Goal: Information Seeking & Learning: Learn about a topic

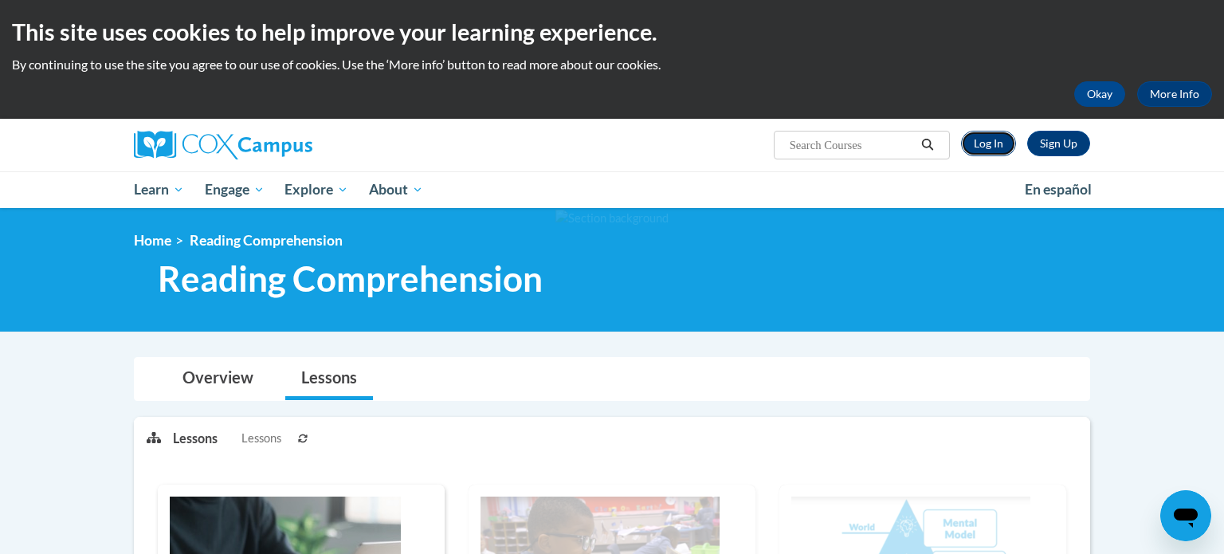
click at [983, 148] on link "Log In" at bounding box center [988, 144] width 55 height 26
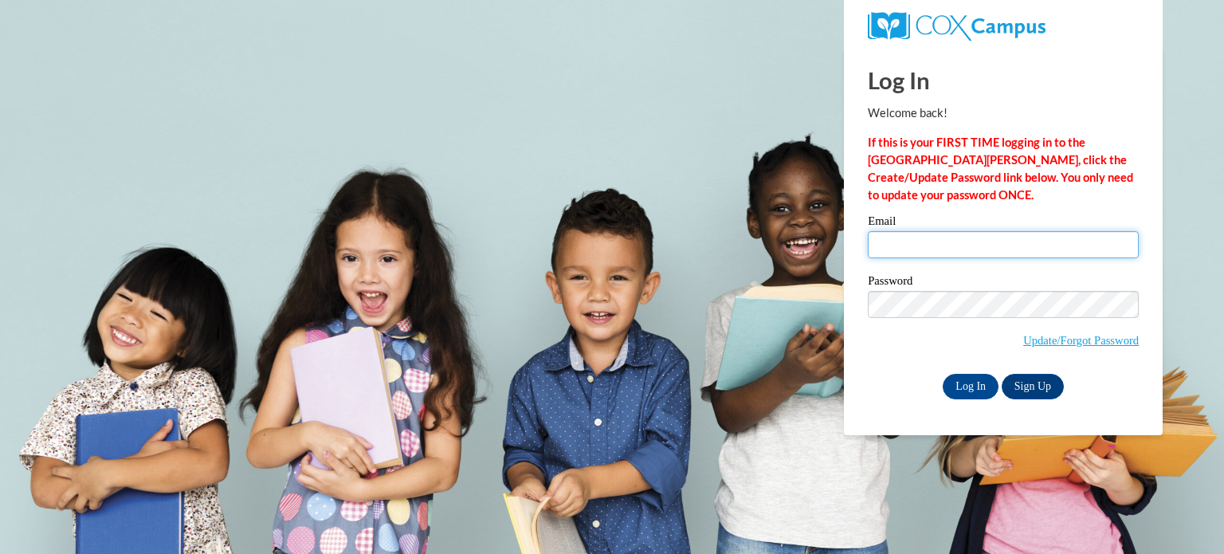
click at [940, 246] on input "Email" at bounding box center [1003, 244] width 271 height 27
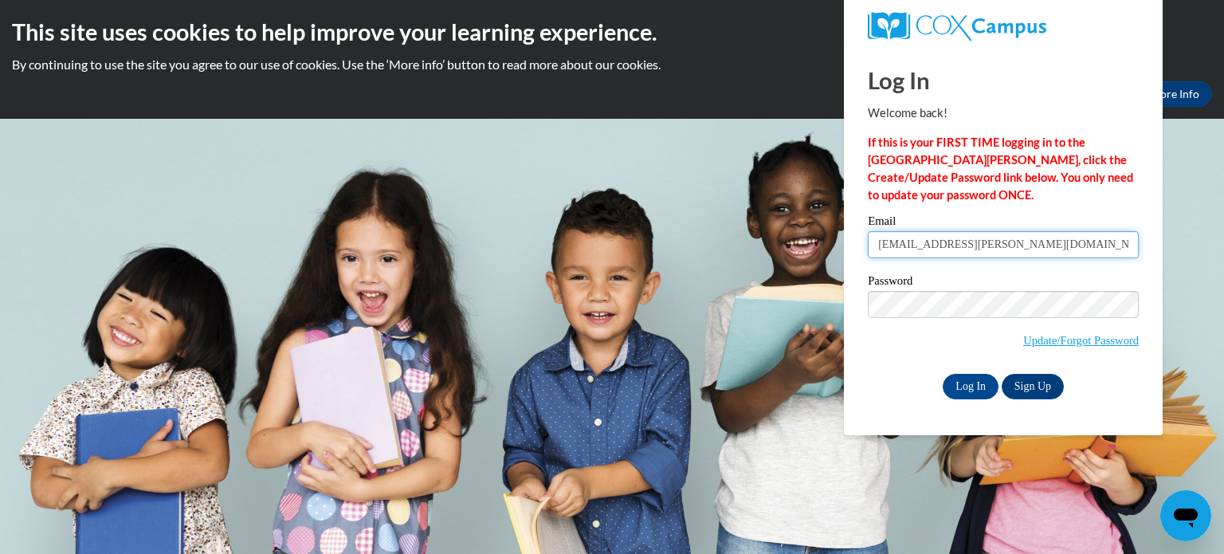
type input "[EMAIL_ADDRESS][PERSON_NAME][DOMAIN_NAME]"
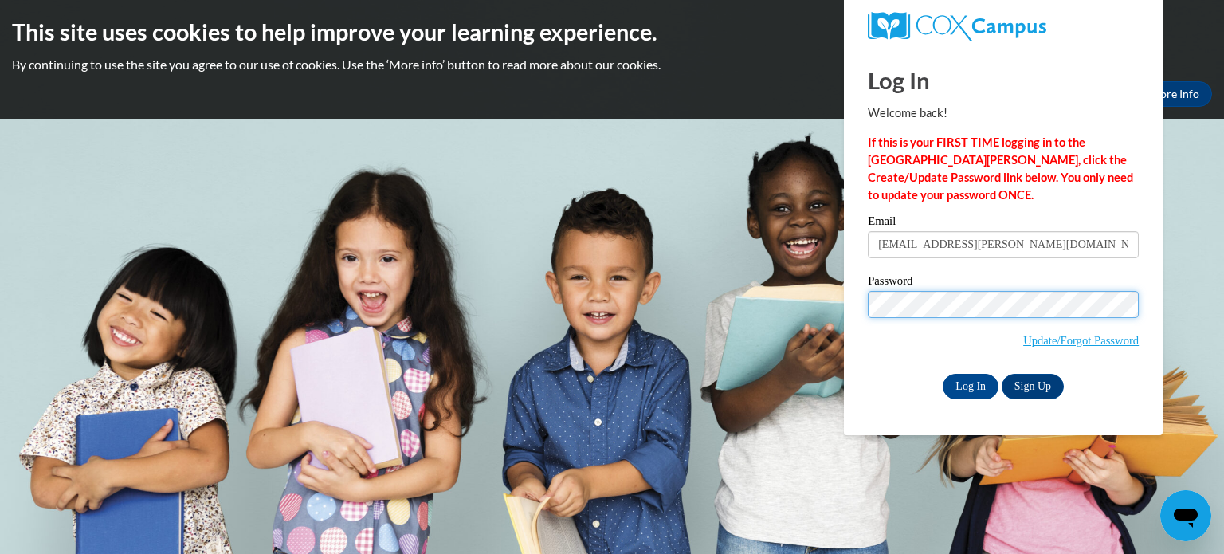
click at [943, 374] on input "Log In" at bounding box center [971, 387] width 56 height 26
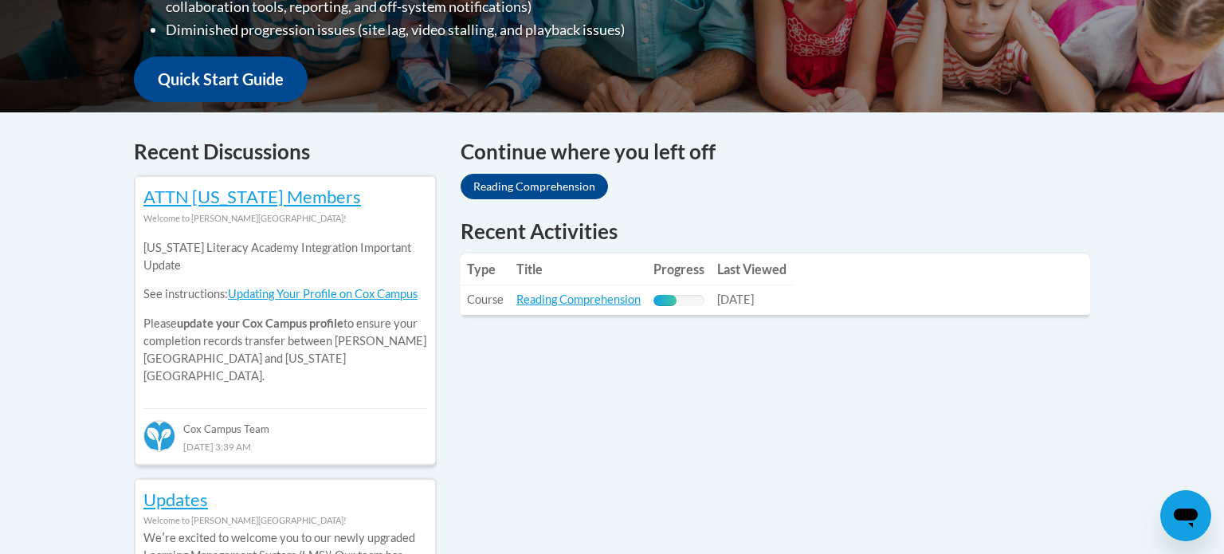
scroll to position [567, 0]
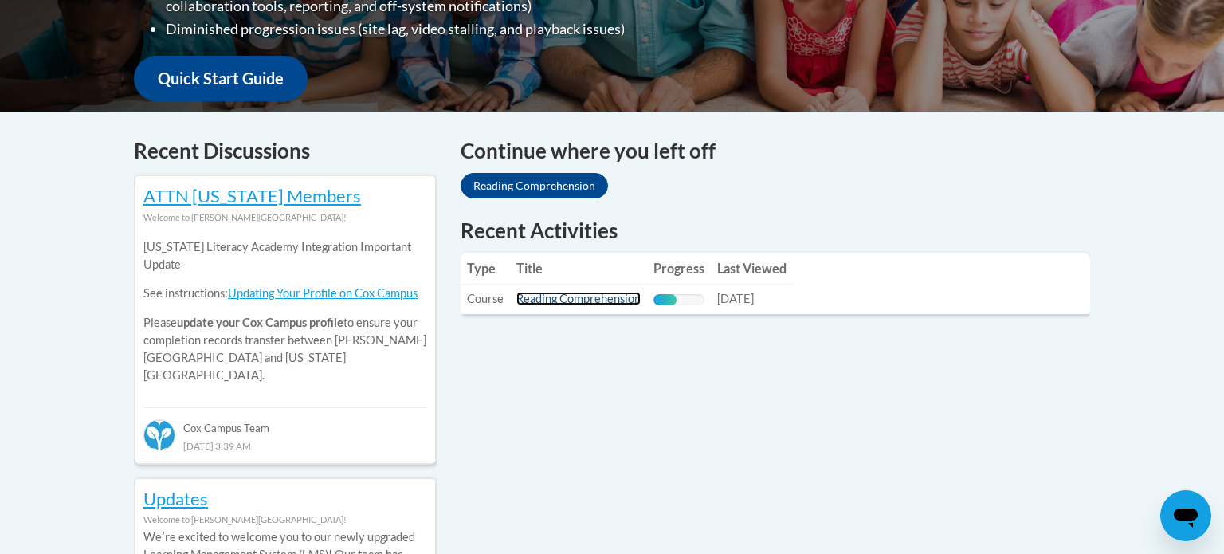
click at [574, 303] on link "Reading Comprehension" at bounding box center [578, 299] width 124 height 14
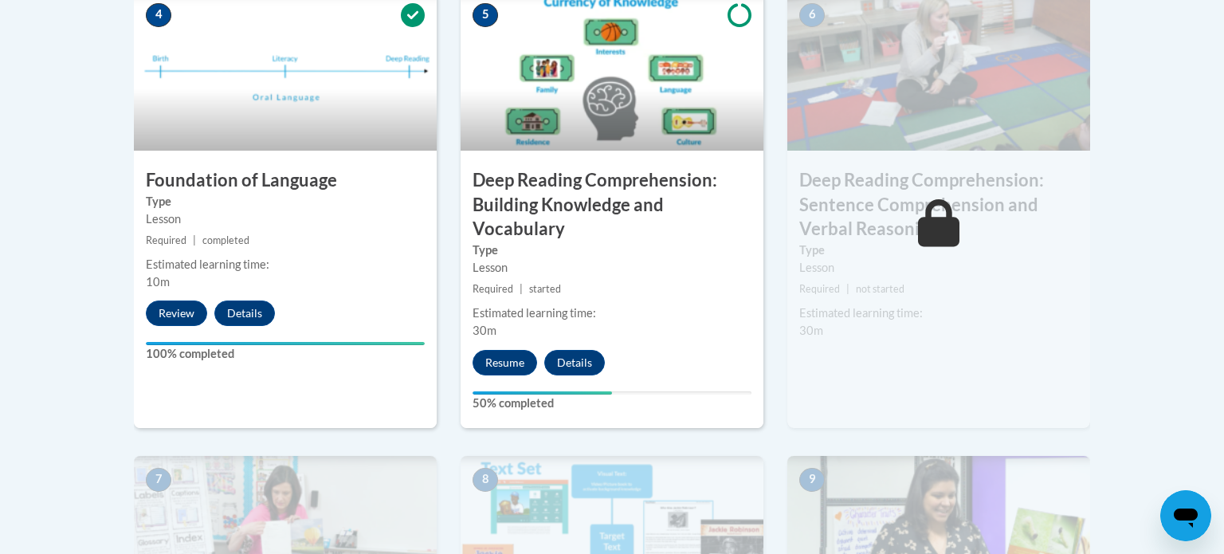
scroll to position [984, 0]
click at [521, 354] on button "Resume" at bounding box center [505, 362] width 65 height 26
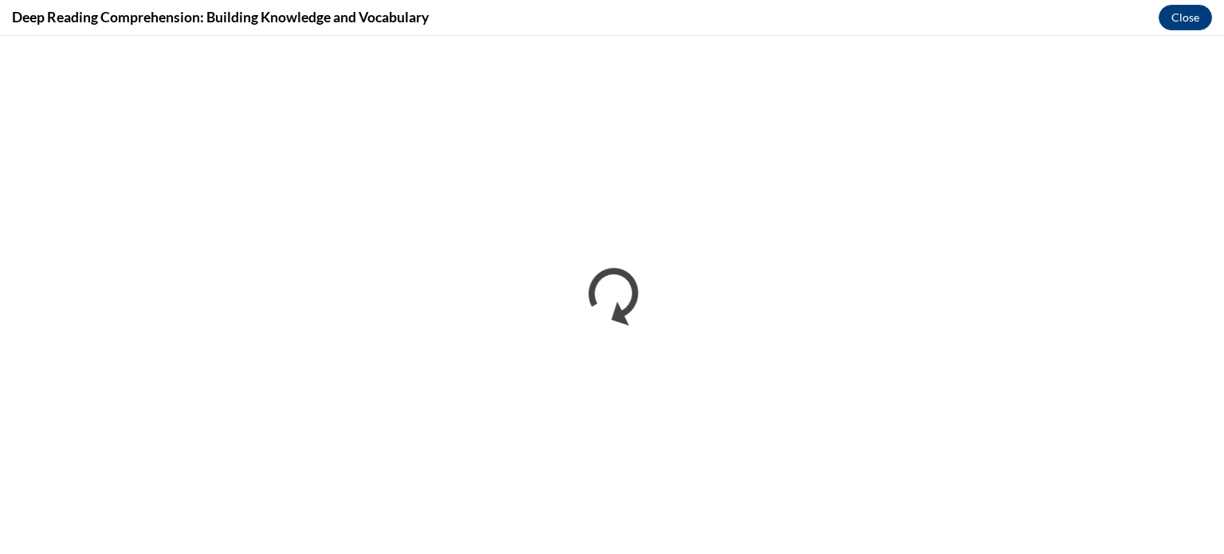
scroll to position [0, 0]
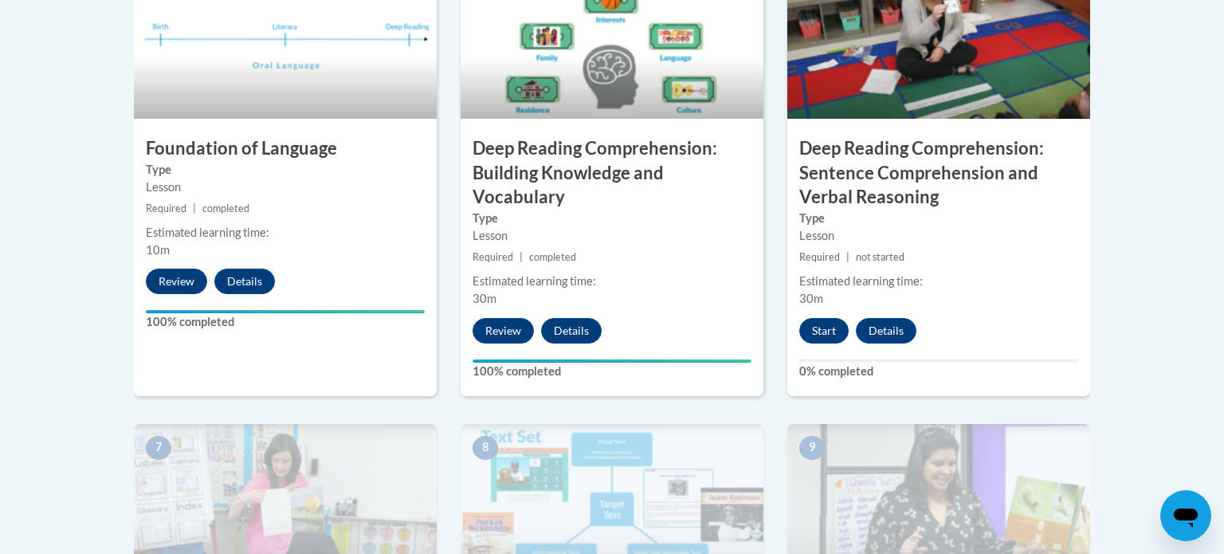
scroll to position [1018, 0]
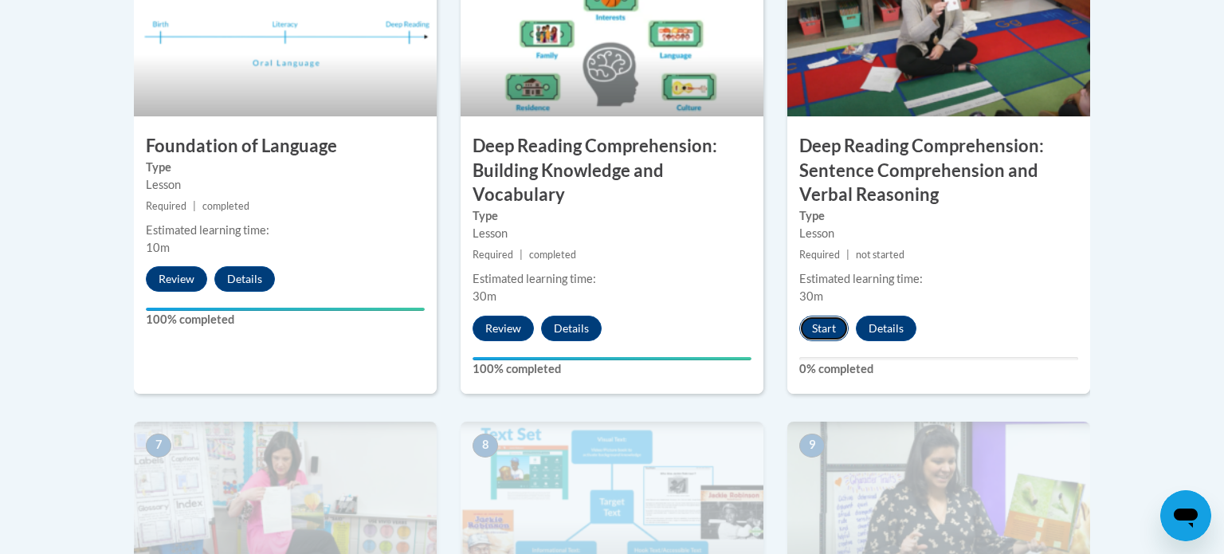
click at [825, 328] on button "Start" at bounding box center [823, 329] width 49 height 26
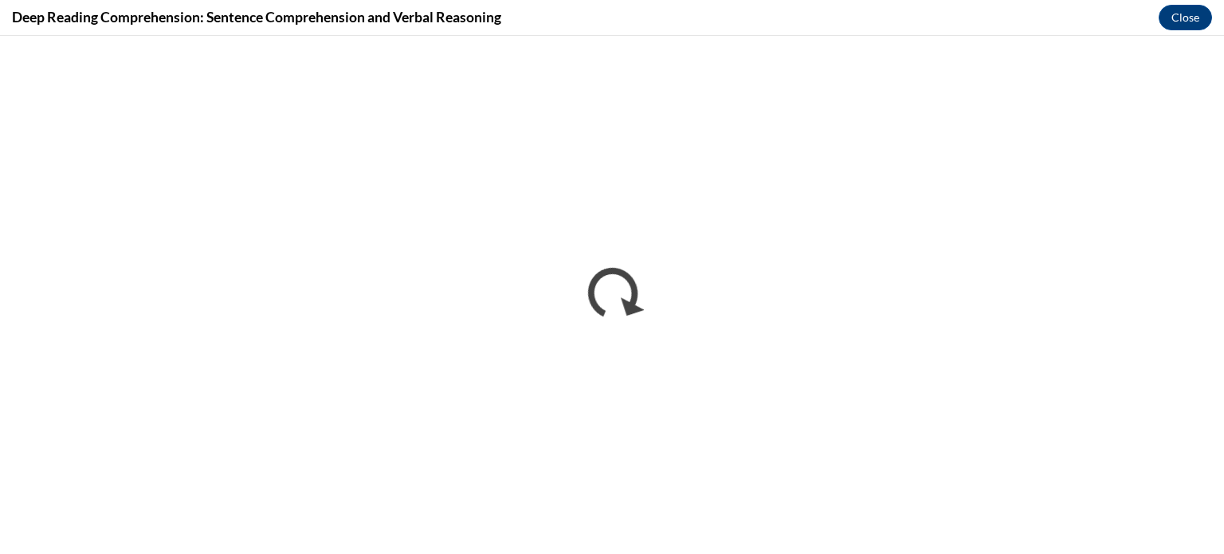
scroll to position [0, 0]
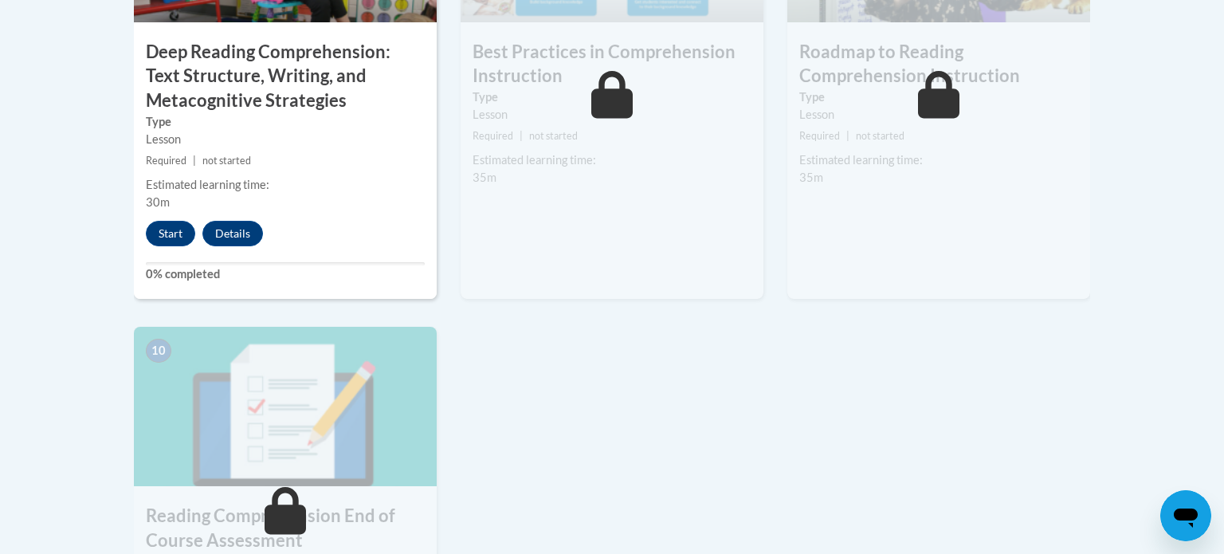
scroll to position [1579, 0]
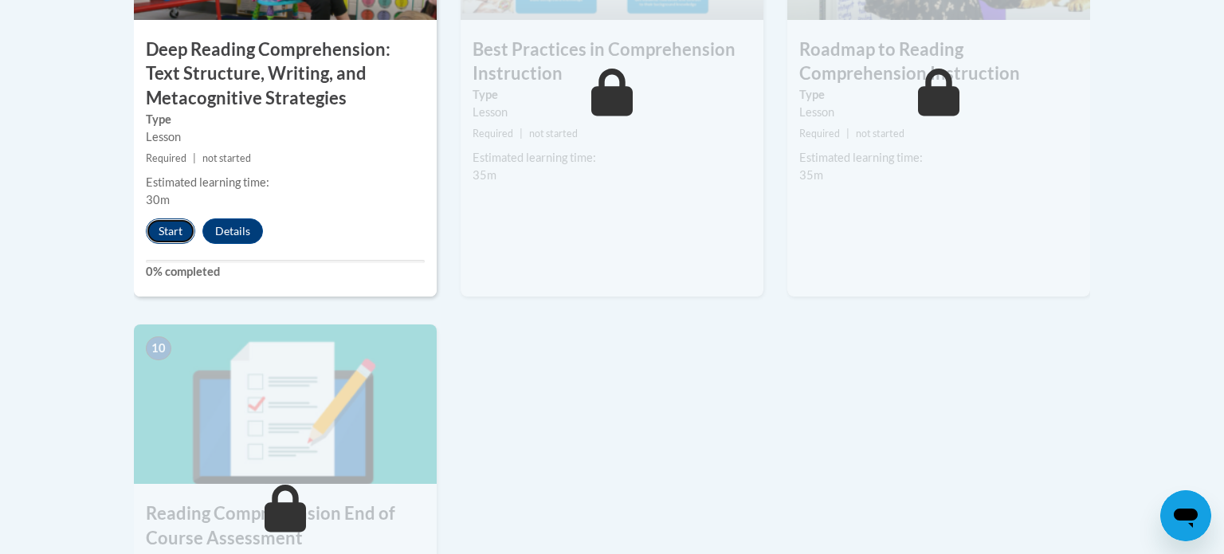
click at [158, 233] on button "Start" at bounding box center [170, 231] width 49 height 26
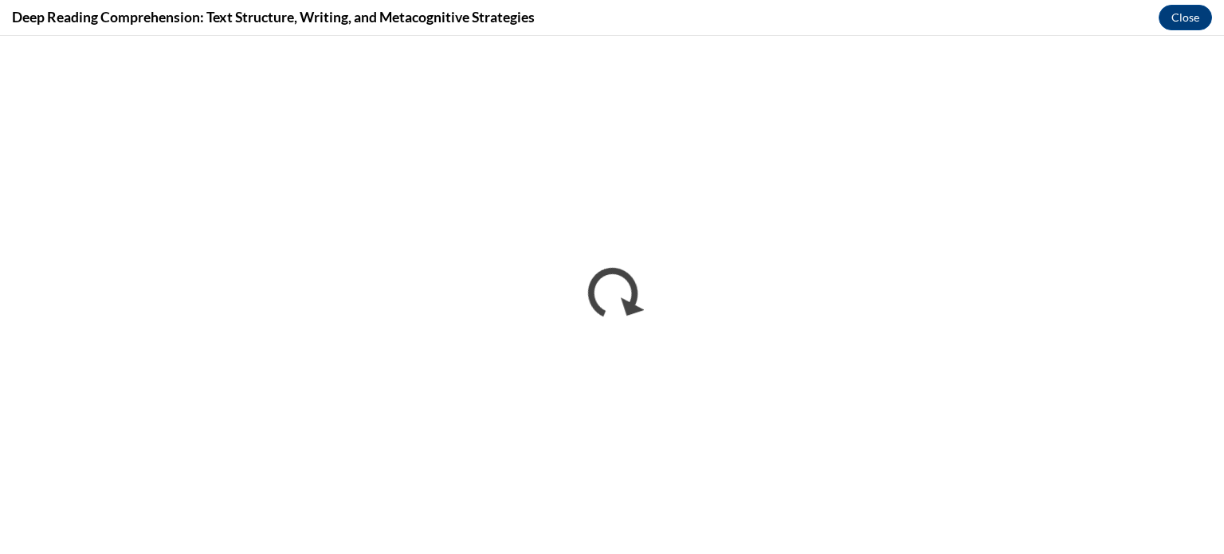
scroll to position [0, 0]
